Goal: Information Seeking & Learning: Learn about a topic

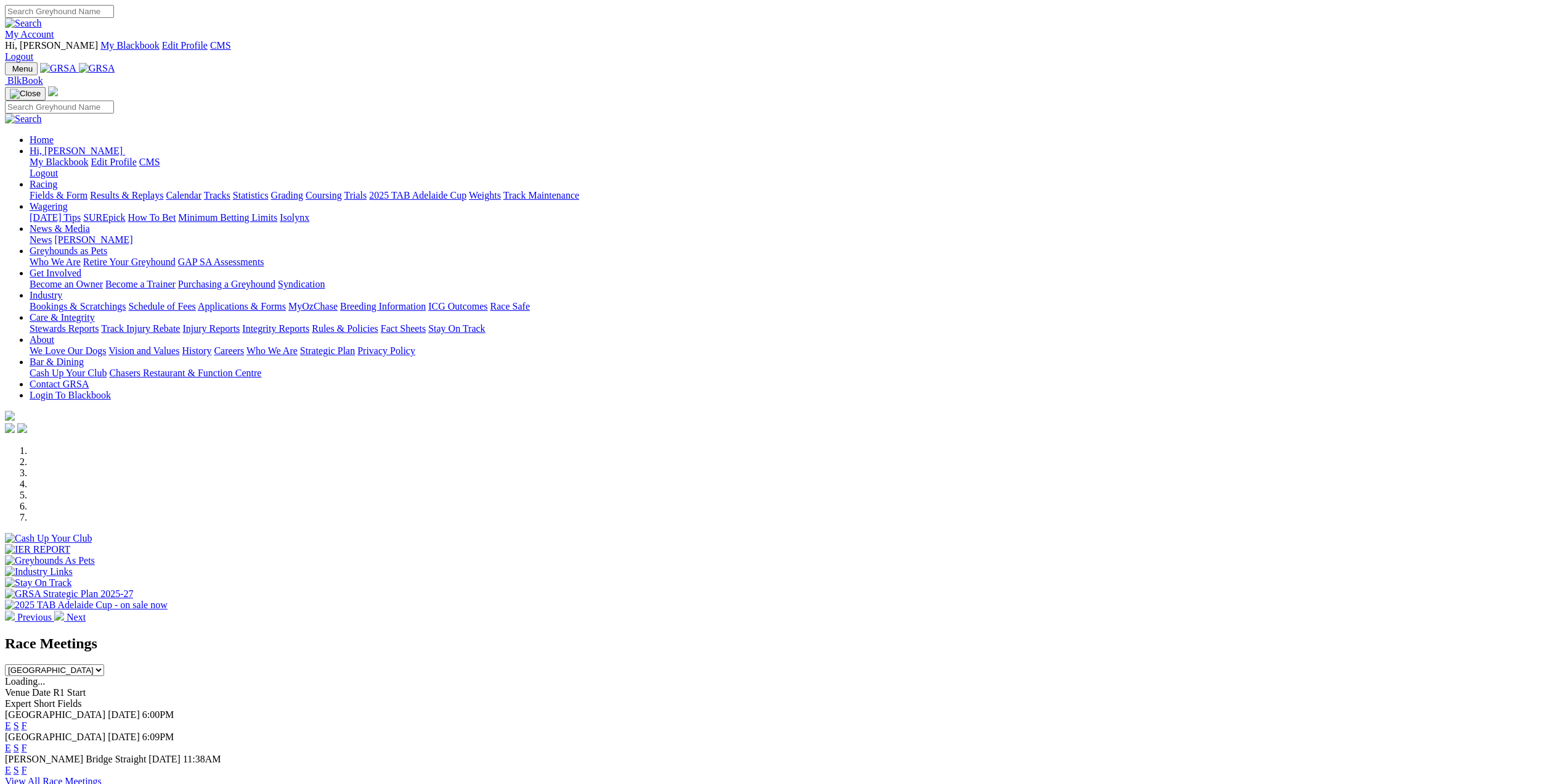
click at [64, 611] on img at bounding box center [59, 616] width 10 height 10
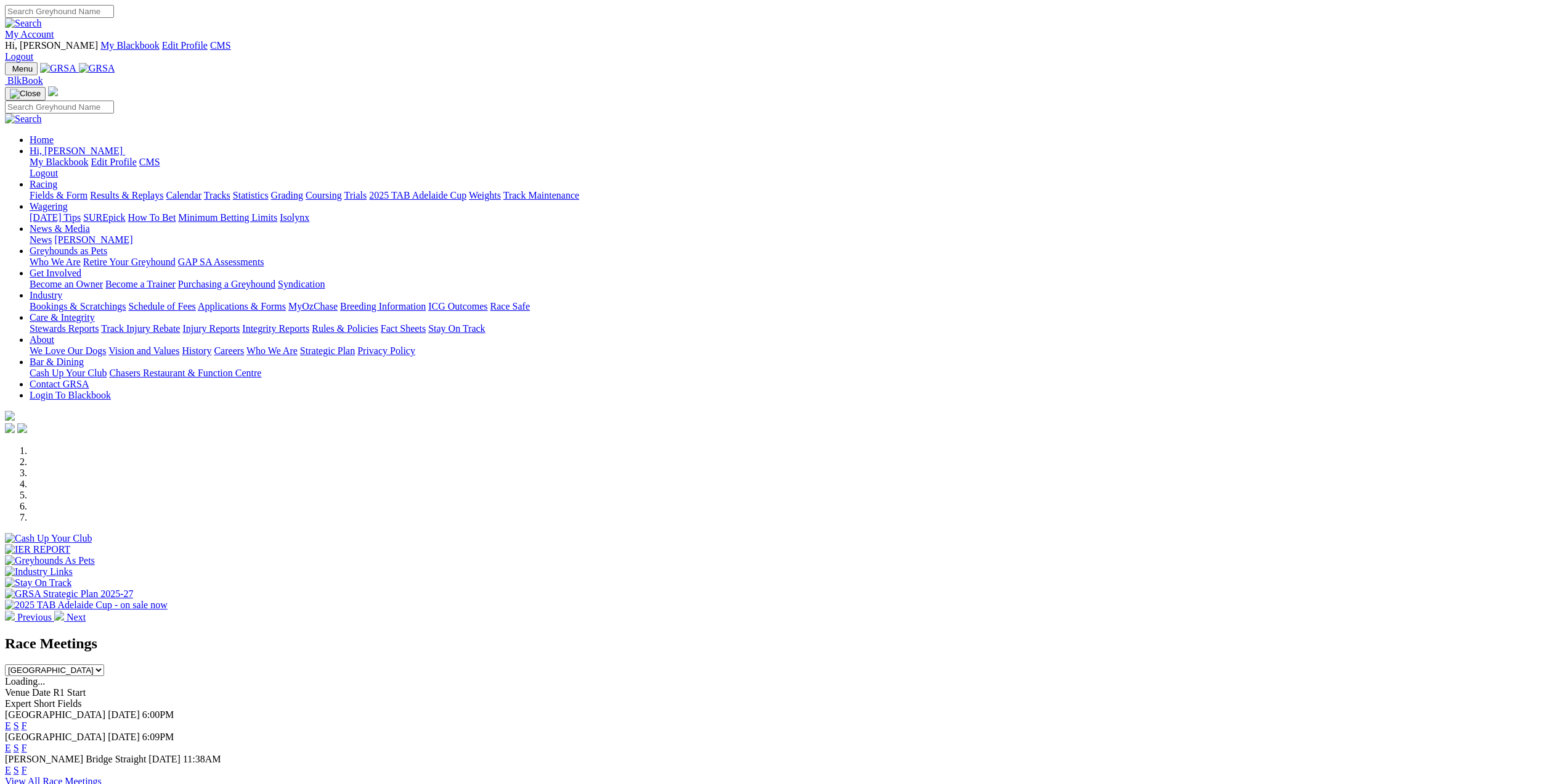
click at [937, 611] on div at bounding box center [784, 611] width 1559 height 0
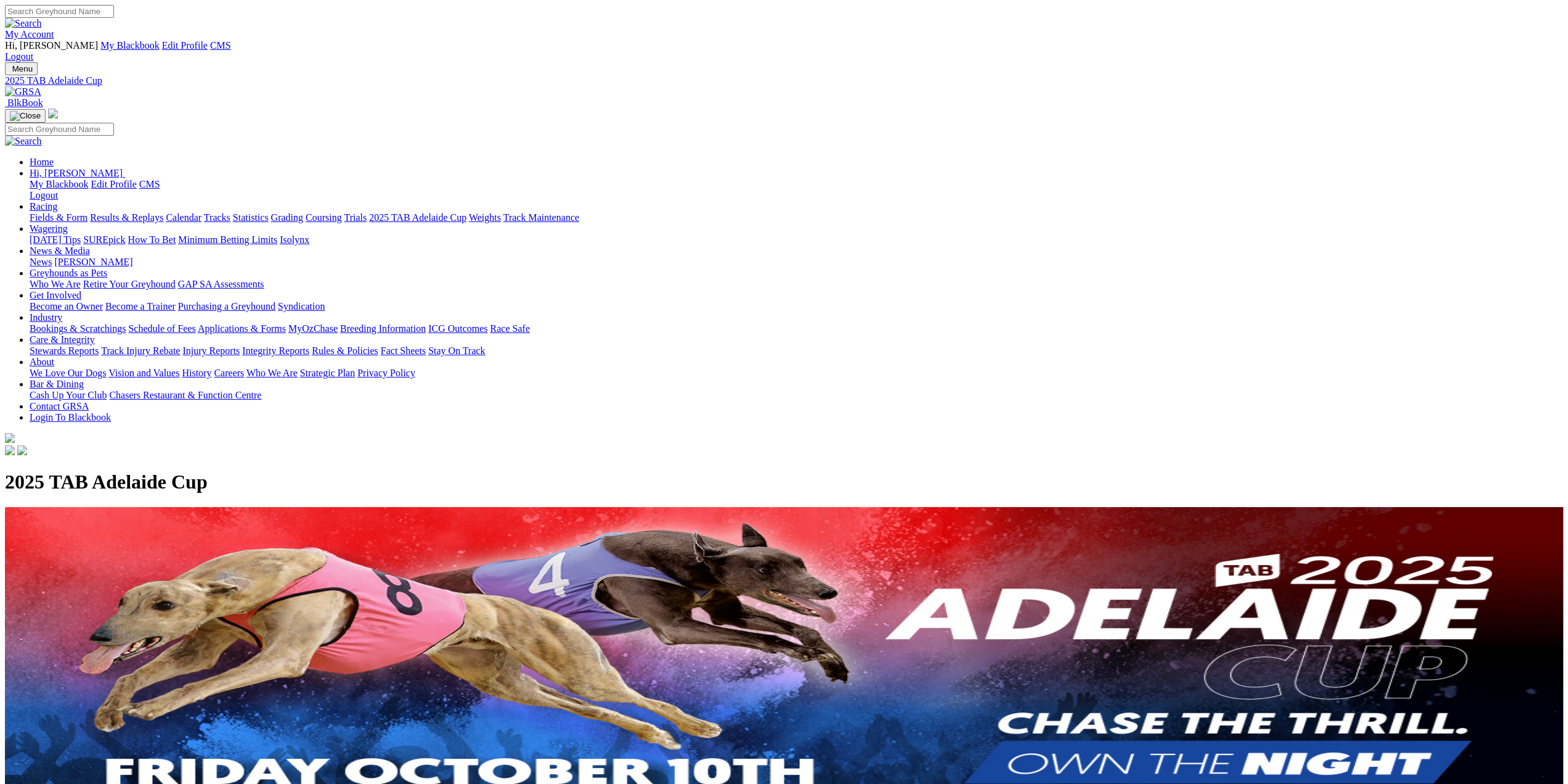
click at [57, 201] on link "Racing" at bounding box center [44, 206] width 27 height 10
click at [303, 212] on link "Grading" at bounding box center [286, 217] width 32 height 10
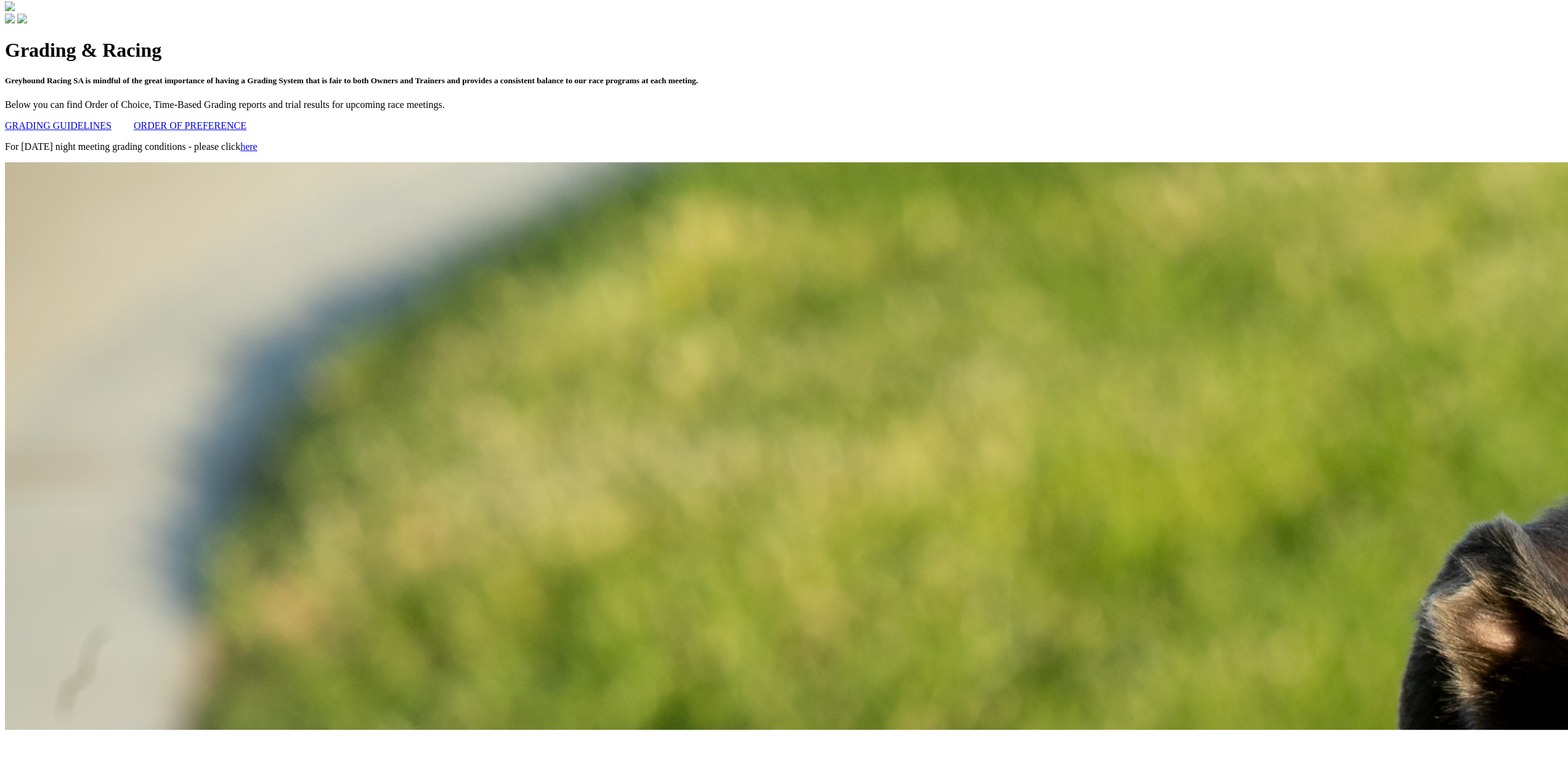
scroll to position [863, 0]
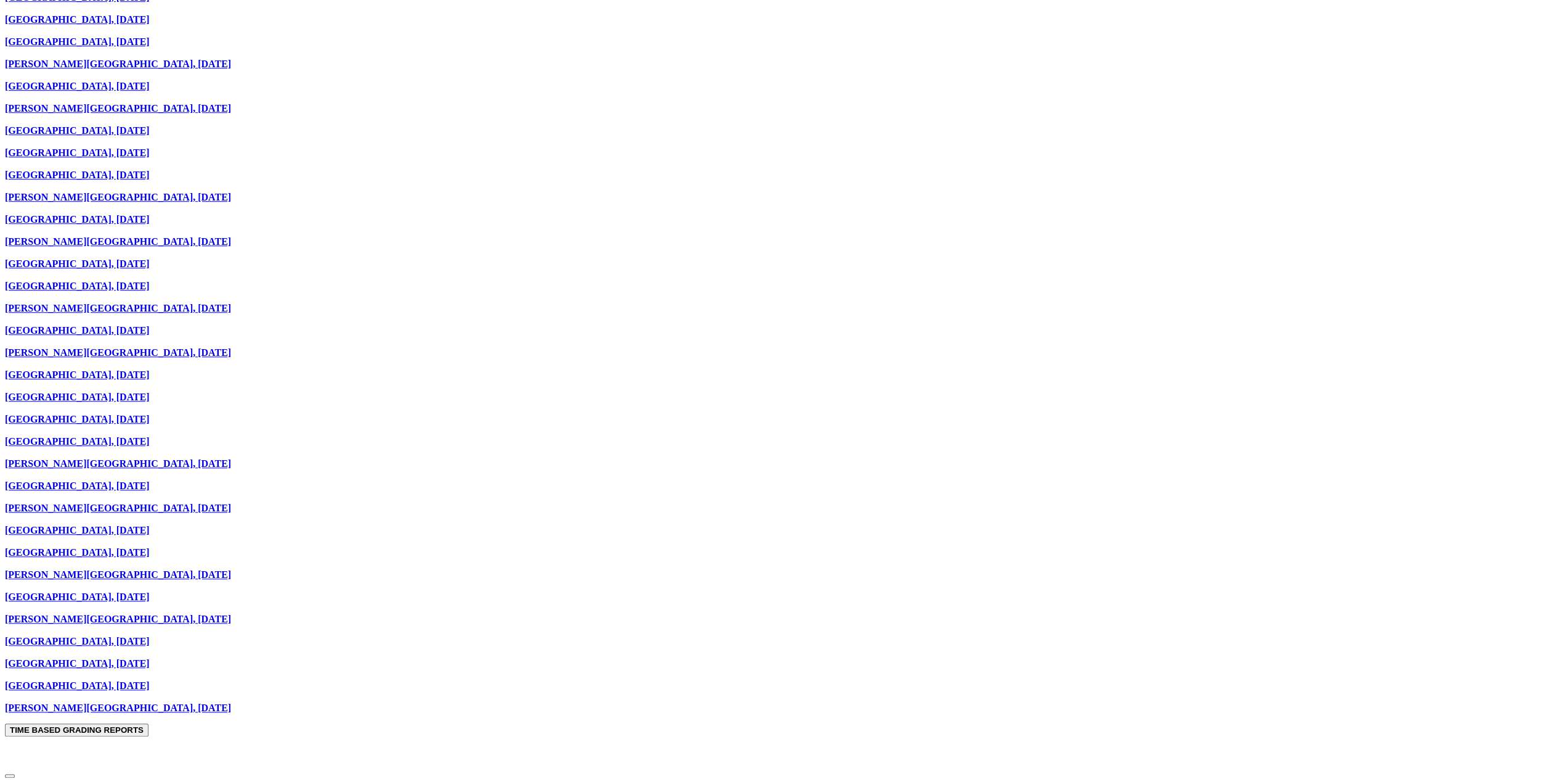
scroll to position [863, 0]
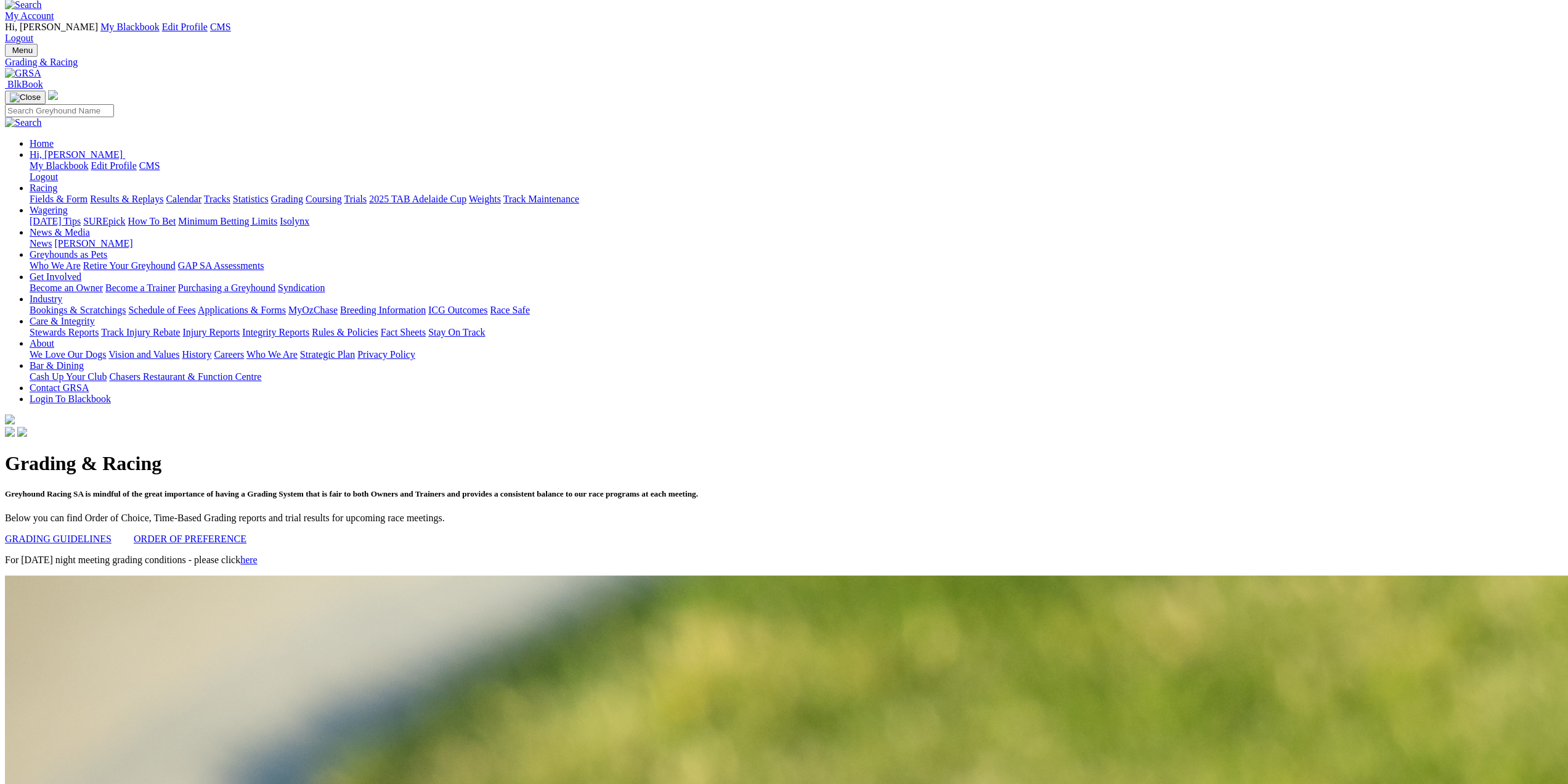
scroll to position [0, 0]
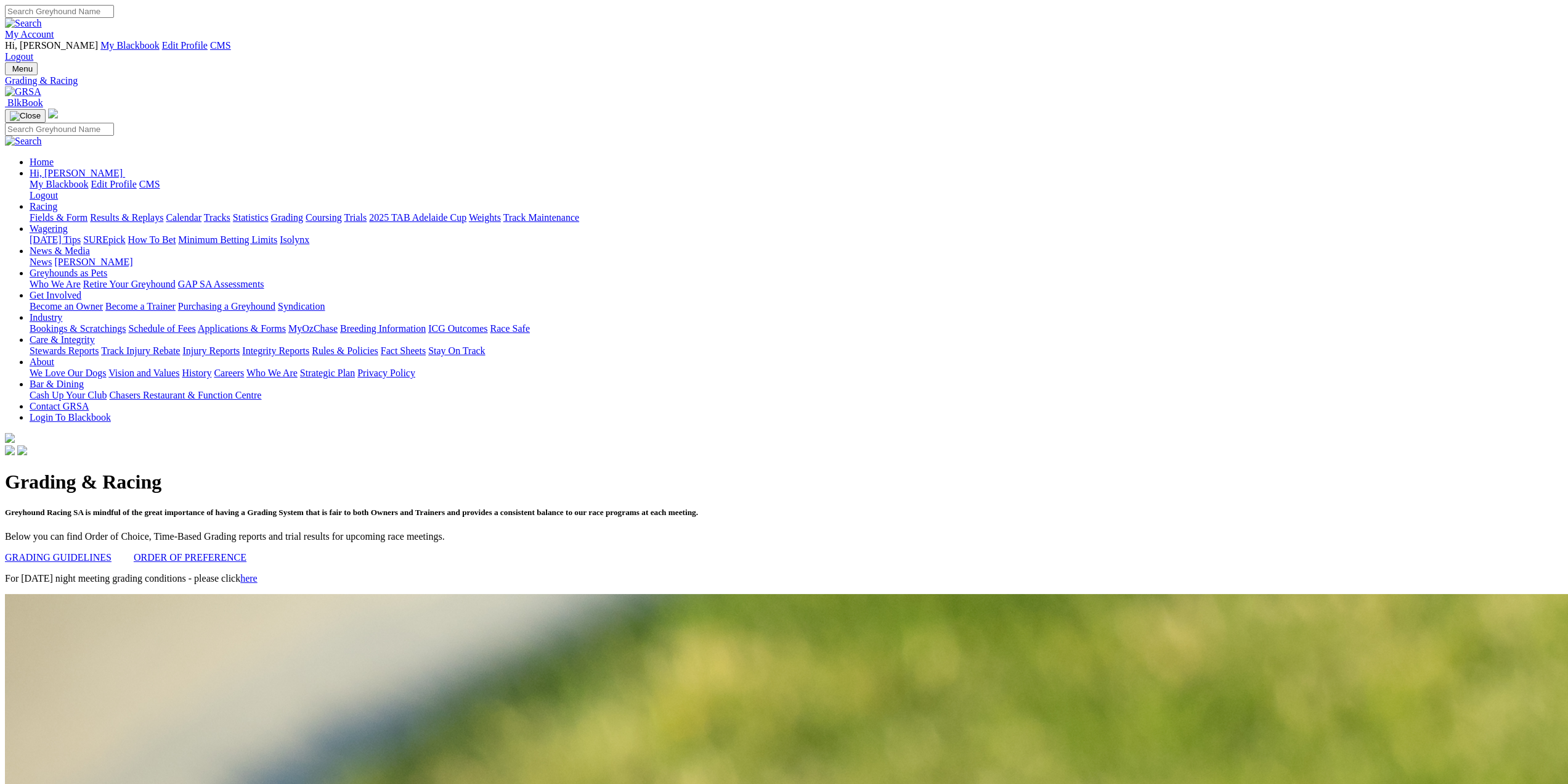
click at [41, 87] on link at bounding box center [23, 92] width 36 height 10
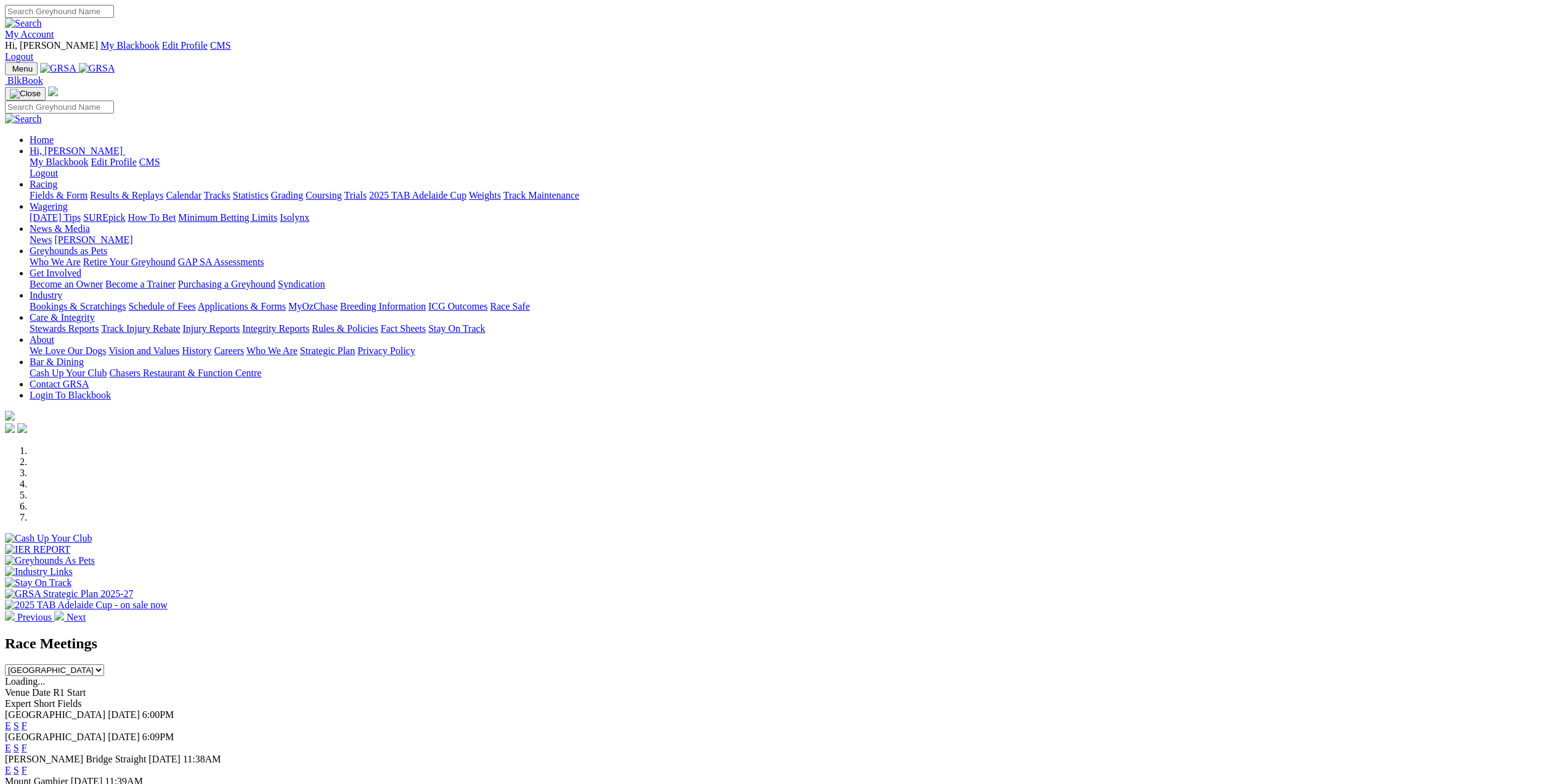
click at [89, 378] on link "Contact GRSA" at bounding box center [59, 383] width 59 height 10
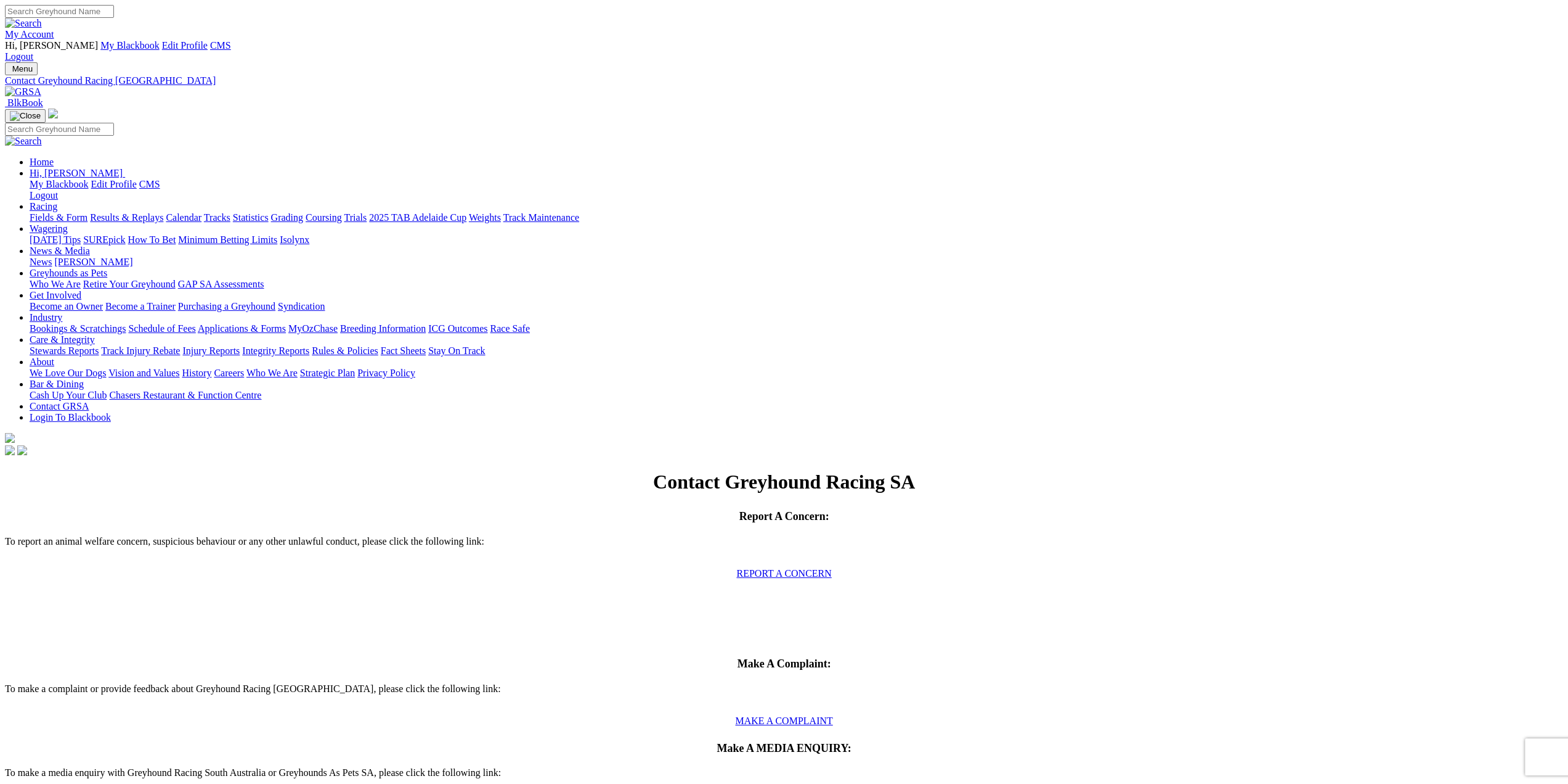
click at [54, 356] on link "About" at bounding box center [42, 361] width 25 height 10
click at [297, 367] on link "Who We Are" at bounding box center [273, 372] width 51 height 10
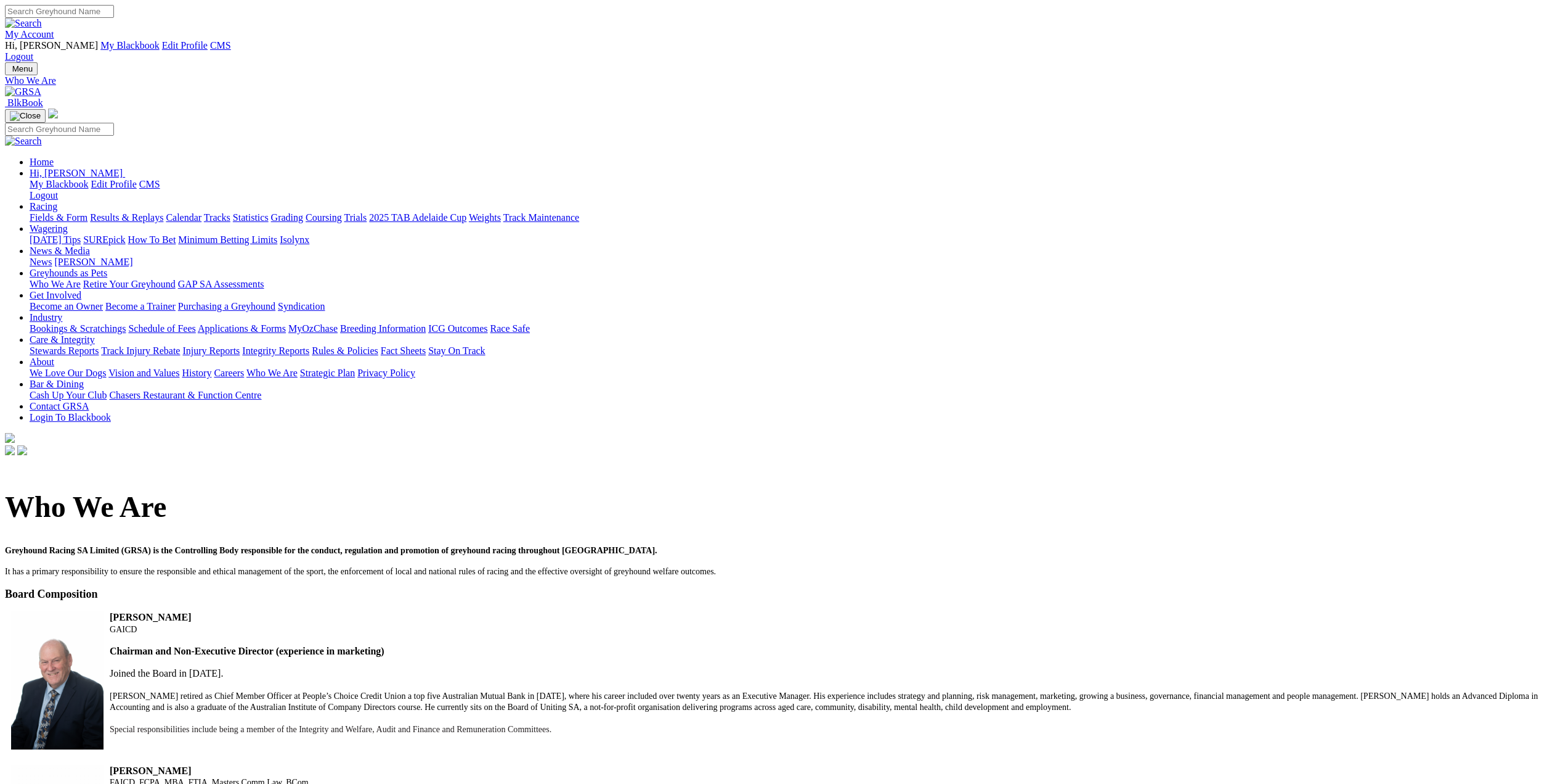
click at [41, 87] on link at bounding box center [23, 92] width 36 height 10
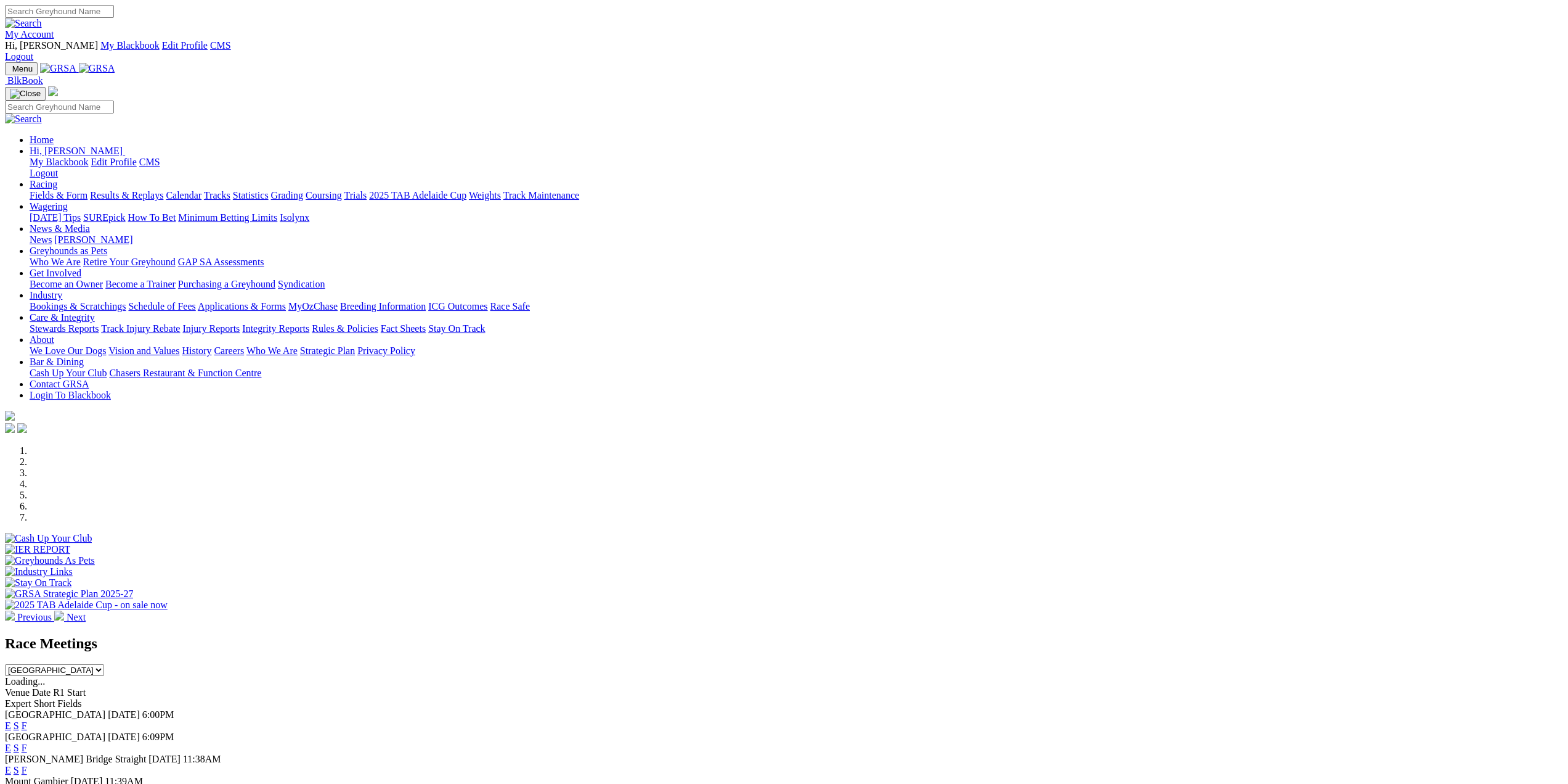
click at [303, 190] on link "Grading" at bounding box center [286, 195] width 32 height 10
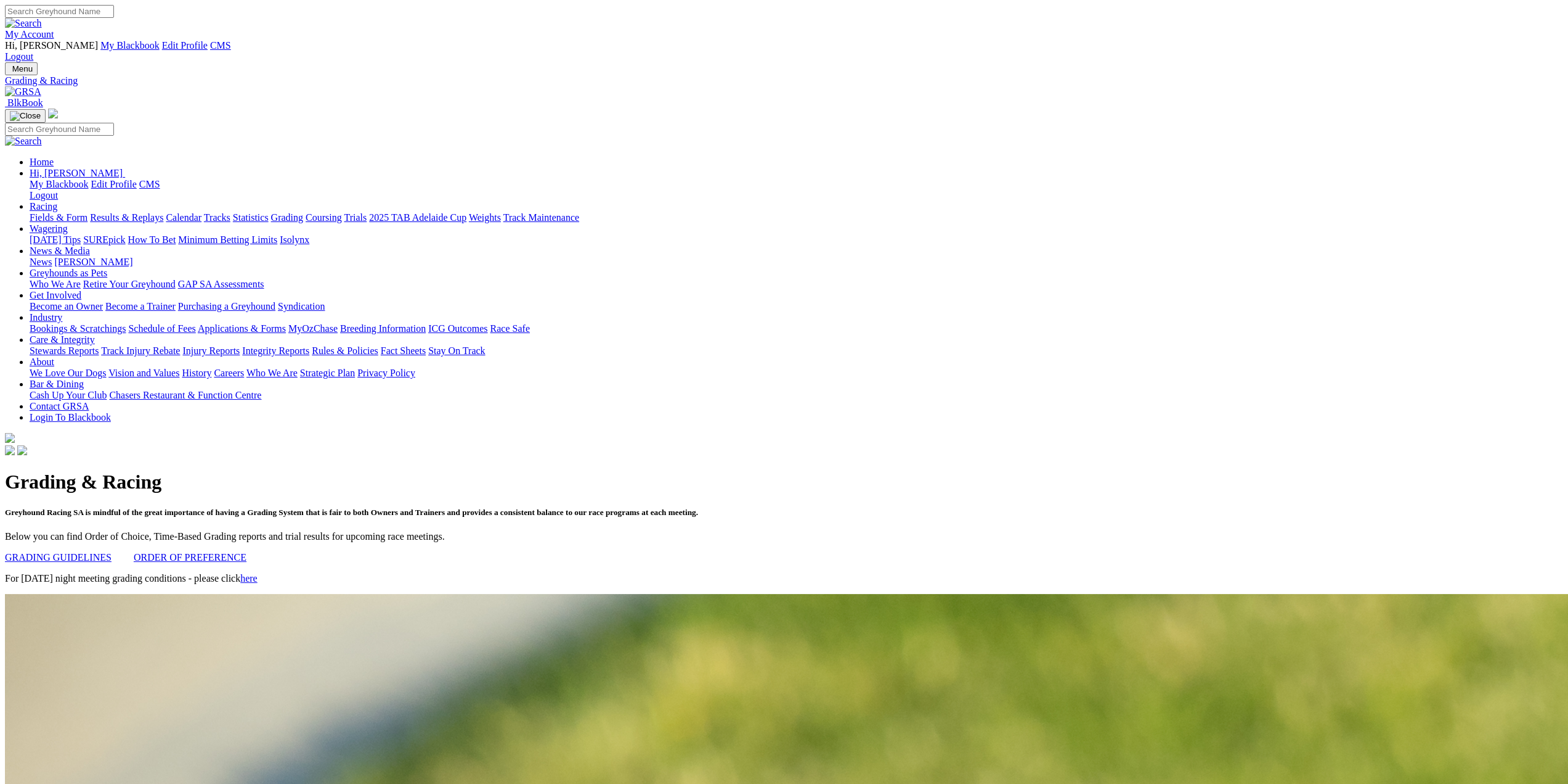
drag, startPoint x: 409, startPoint y: 52, endPoint x: 387, endPoint y: 63, distance: 24.6
click at [41, 87] on img at bounding box center [23, 92] width 36 height 11
